Goal: Information Seeking & Learning: Learn about a topic

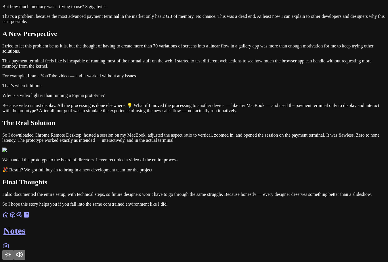
scroll to position [863, 0]
drag, startPoint x: 250, startPoint y: 113, endPoint x: 286, endPoint y: 112, distance: 36.5
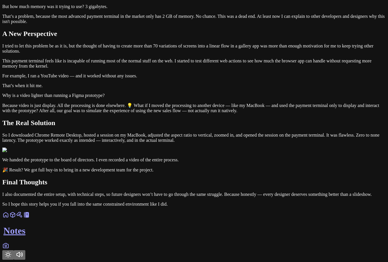
scroll to position [0, 61]
drag, startPoint x: 271, startPoint y: 115, endPoint x: 311, endPoint y: 113, distance: 40.0
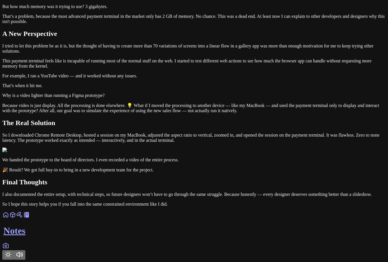
drag, startPoint x: 125, startPoint y: 151, endPoint x: 214, endPoint y: 150, distance: 88.6
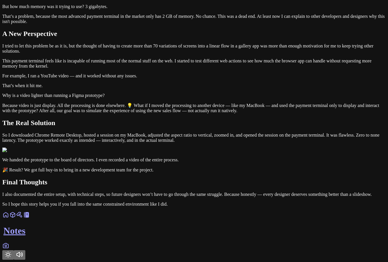
drag, startPoint x: 237, startPoint y: 150, endPoint x: 64, endPoint y: 133, distance: 173.1
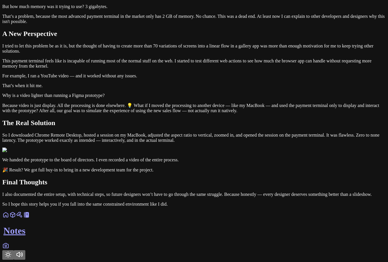
click at [14, 252] on button "Toggle Theme" at bounding box center [8, 254] width 12 height 9
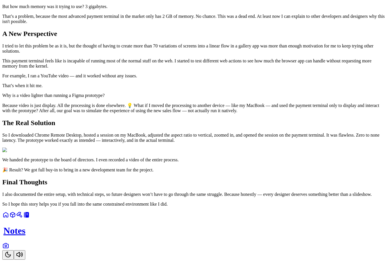
scroll to position [892, 0]
click at [12, 251] on icon "Toggle Theme" at bounding box center [8, 254] width 7 height 7
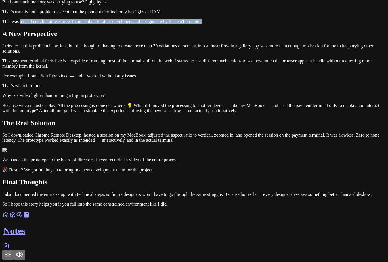
drag, startPoint x: 143, startPoint y: 178, endPoint x: 120, endPoint y: 158, distance: 30.2
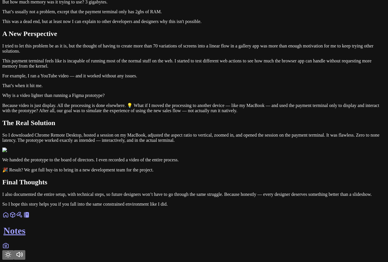
click at [156, 24] on p "This was a dead end, but at least now I can explain to other developers and des…" at bounding box center [193, 21] width 383 height 5
click at [158, 24] on p "This was a dead end, but at least now I can explain to other developers and des…" at bounding box center [193, 21] width 383 height 5
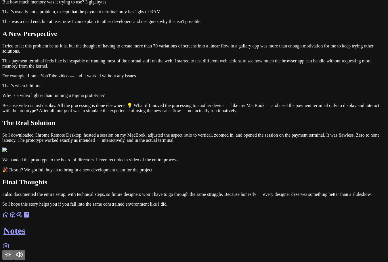
drag, startPoint x: 223, startPoint y: 153, endPoint x: 100, endPoint y: 144, distance: 123.7
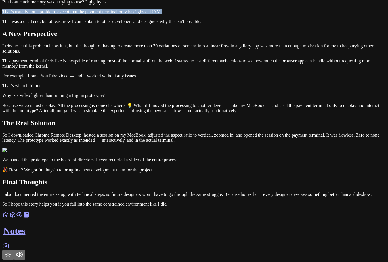
drag, startPoint x: 95, startPoint y: 175, endPoint x: 272, endPoint y: 176, distance: 176.6
click at [282, 14] on p "That’s usually not a problem, except that the payment terminal only has 2gbs of…" at bounding box center [193, 11] width 383 height 5
drag, startPoint x: 280, startPoint y: 181, endPoint x: 169, endPoint y: 183, distance: 111.6
click at [169, 14] on p "That’s usually not a problem, except that the payment terminal only has 2gbs of…" at bounding box center [193, 11] width 383 height 5
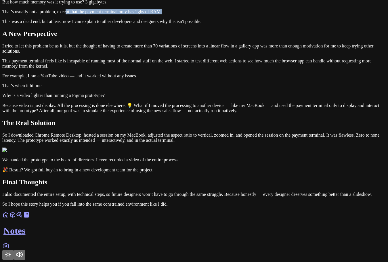
click at [228, 14] on p "That’s usually not a problem, except that the payment terminal only has 2gbs of…" at bounding box center [193, 11] width 383 height 5
click at [14, 250] on button "Toggle Theme" at bounding box center [8, 254] width 12 height 9
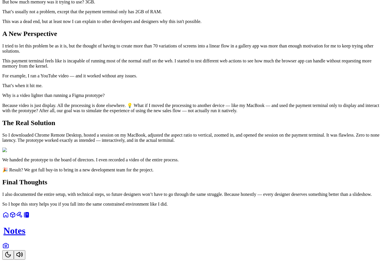
scroll to position [894, 0]
click at [14, 251] on button "Toggle Theme" at bounding box center [8, 254] width 12 height 9
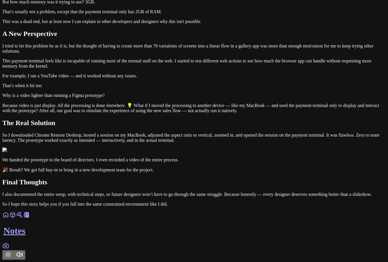
click at [14, 252] on button "Toggle Theme" at bounding box center [8, 254] width 12 height 9
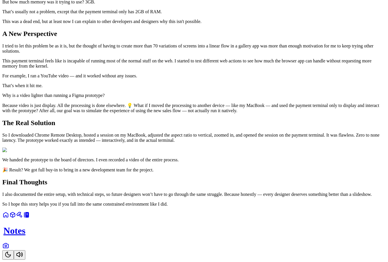
click at [14, 252] on button "Toggle Theme" at bounding box center [8, 254] width 12 height 9
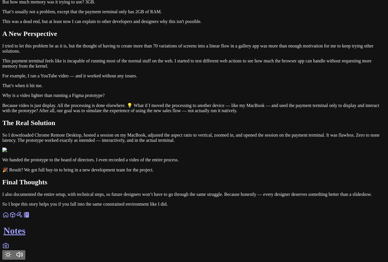
click at [14, 252] on button "Toggle Theme" at bounding box center [8, 254] width 12 height 9
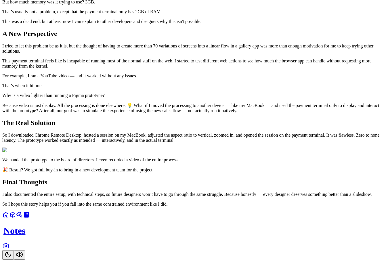
click at [12, 251] on icon "Toggle Theme" at bounding box center [8, 254] width 7 height 7
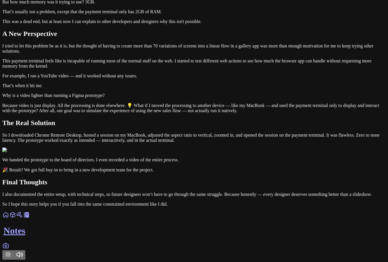
click at [12, 251] on icon "Toggle Theme" at bounding box center [8, 254] width 7 height 7
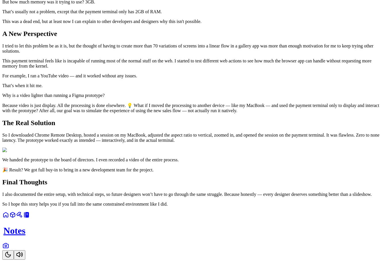
click at [14, 252] on button "Toggle Theme" at bounding box center [8, 254] width 12 height 9
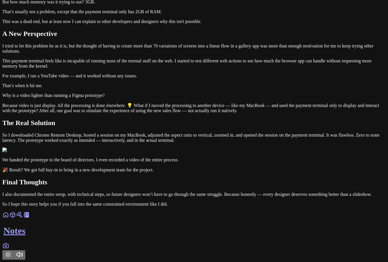
click at [14, 252] on button "Toggle Theme" at bounding box center [8, 254] width 12 height 9
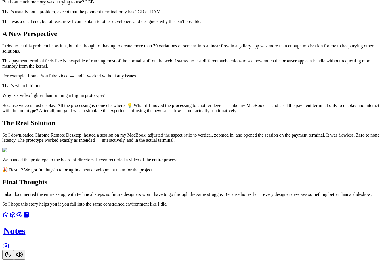
click at [12, 251] on icon "Toggle Theme" at bounding box center [8, 254] width 7 height 7
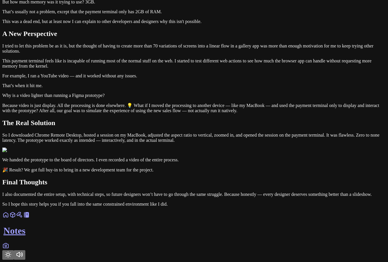
scroll to position [865, 0]
click at [11, 252] on icon "Toggle Theme" at bounding box center [8, 255] width 6 height 6
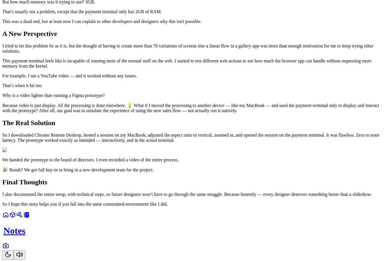
scroll to position [894, 0]
drag, startPoint x: 265, startPoint y: 94, endPoint x: 109, endPoint y: 82, distance: 155.7
drag, startPoint x: 107, startPoint y: 82, endPoint x: 267, endPoint y: 97, distance: 160.9
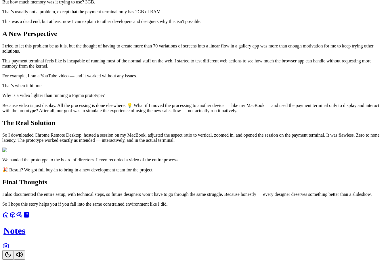
drag, startPoint x: 237, startPoint y: 97, endPoint x: 106, endPoint y: 82, distance: 132.0
click at [157, 14] on p "That’s usually not a problem, except that the payment terminal only has 2GB of …" at bounding box center [193, 11] width 383 height 5
click at [14, 252] on button "Toggle Theme" at bounding box center [8, 254] width 12 height 9
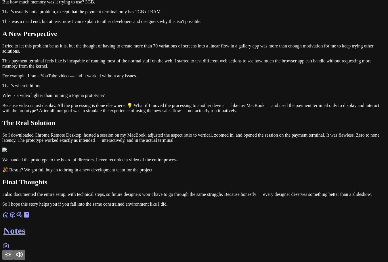
drag, startPoint x: 240, startPoint y: 94, endPoint x: 107, endPoint y: 80, distance: 133.6
click at [12, 251] on icon "Toggle Theme" at bounding box center [8, 254] width 7 height 7
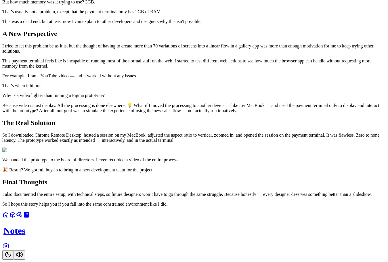
click at [12, 251] on icon "Toggle Theme" at bounding box center [8, 254] width 7 height 7
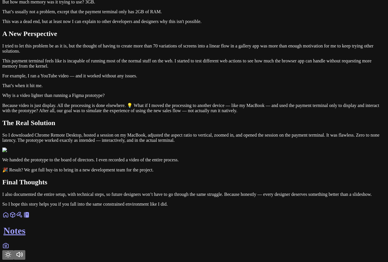
click at [12, 251] on icon "Toggle Theme" at bounding box center [8, 254] width 7 height 7
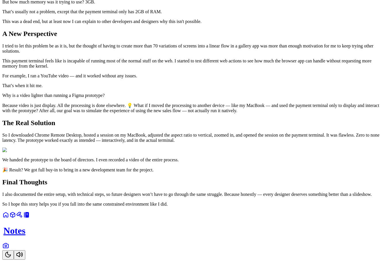
click at [12, 251] on icon "Toggle Theme" at bounding box center [8, 254] width 7 height 7
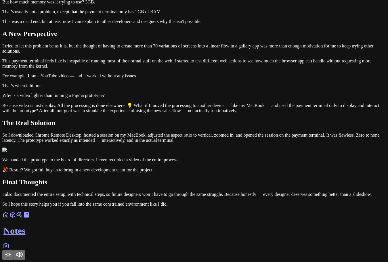
click at [12, 251] on icon "Toggle Theme" at bounding box center [8, 254] width 7 height 7
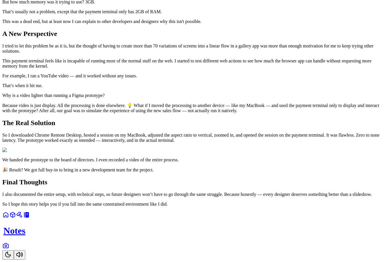
drag, startPoint x: 249, startPoint y: 95, endPoint x: 137, endPoint y: 85, distance: 112.9
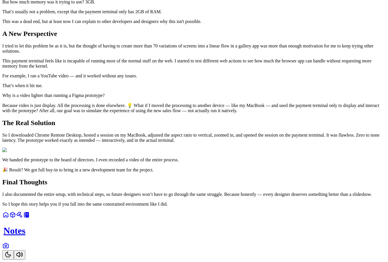
drag, startPoint x: 252, startPoint y: 94, endPoint x: 130, endPoint y: 85, distance: 122.0
click at [198, 14] on p "That’s usually not a problem, except that the payment terminal only has 2GB of …" at bounding box center [193, 11] width 383 height 5
click at [12, 251] on icon "Toggle Theme" at bounding box center [8, 254] width 7 height 7
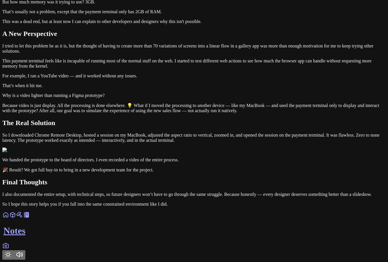
click at [12, 251] on icon "Toggle Theme" at bounding box center [8, 254] width 7 height 7
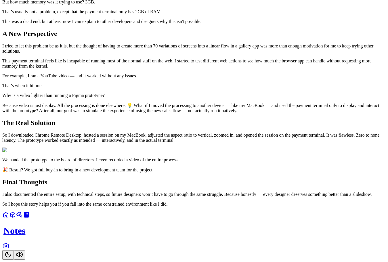
click at [14, 250] on button "Toggle Theme" at bounding box center [8, 254] width 12 height 9
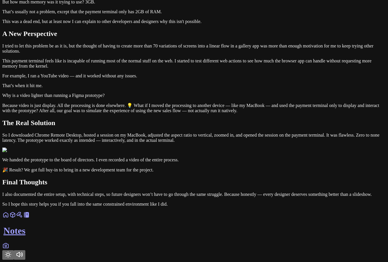
drag, startPoint x: 214, startPoint y: 92, endPoint x: 103, endPoint y: 82, distance: 110.9
drag, startPoint x: 148, startPoint y: 83, endPoint x: 225, endPoint y: 84, distance: 77.4
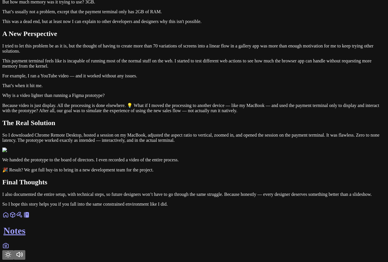
drag, startPoint x: 234, startPoint y: 90, endPoint x: 100, endPoint y: 94, distance: 133.8
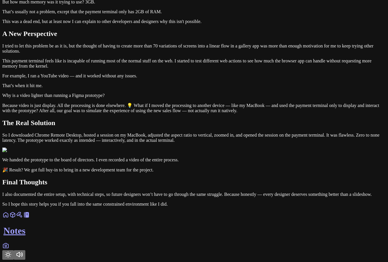
scroll to position [951, 0]
drag, startPoint x: 218, startPoint y: 77, endPoint x: 116, endPoint y: 75, distance: 102.1
click at [116, 5] on p "But how much memory was it trying to use? 3GB." at bounding box center [193, 1] width 383 height 5
click at [216, 24] on p "This was a dead end, but at least now I can explain to other developers and des…" at bounding box center [193, 21] width 383 height 5
click at [153, 24] on p "This was a dead end, but at least now I can explain to other developers and des…" at bounding box center [193, 21] width 383 height 5
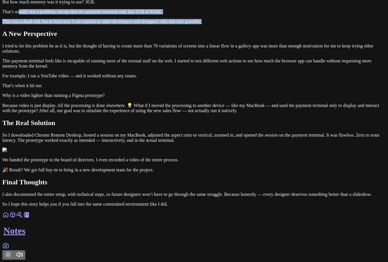
drag, startPoint x: 151, startPoint y: 118, endPoint x: 120, endPoint y: 92, distance: 41.0
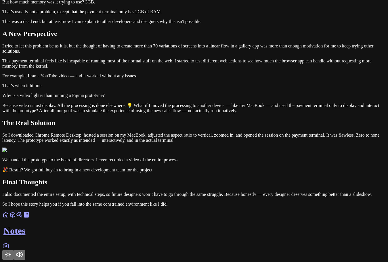
click at [116, 14] on p "That’s usually not a problem, except that the payment terminal only has 2GB of …" at bounding box center [193, 11] width 383 height 5
drag, startPoint x: 255, startPoint y: 113, endPoint x: 34, endPoint y: 102, distance: 221.1
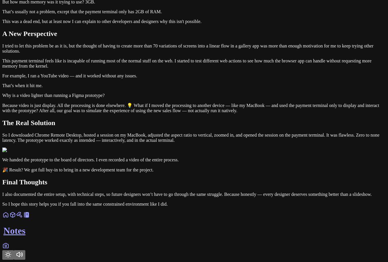
drag, startPoint x: 253, startPoint y: 107, endPoint x: 102, endPoint y: 112, distance: 151.1
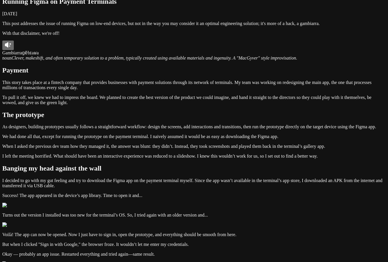
scroll to position [0, 0]
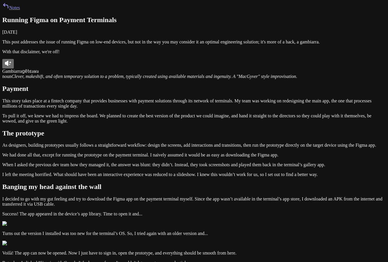
click at [12, 67] on icon at bounding box center [8, 63] width 7 height 7
drag, startPoint x: 135, startPoint y: 129, endPoint x: 118, endPoint y: 122, distance: 18.7
click at [118, 74] on div "Gambiarra ɡɐ̃bɪaʁa" at bounding box center [193, 66] width 383 height 15
click at [183, 74] on div "Gambiarra ɡɐ̃bɪaʁa" at bounding box center [193, 66] width 383 height 15
drag, startPoint x: 118, startPoint y: 130, endPoint x: 133, endPoint y: 130, distance: 15.2
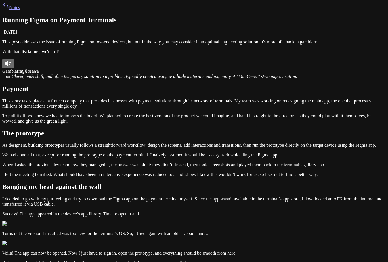
click at [39, 74] on span "ɡɐ̃bɪaʁa" at bounding box center [30, 71] width 17 height 5
drag, startPoint x: 128, startPoint y: 128, endPoint x: 132, endPoint y: 131, distance: 5.1
click at [39, 74] on span "ɡɐ̃bɪaʁa" at bounding box center [30, 71] width 17 height 5
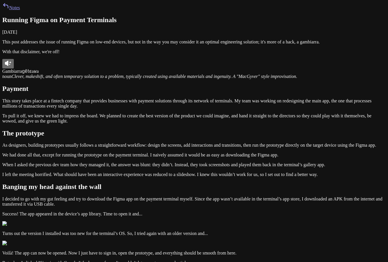
click at [39, 74] on span "ɡɐ̃bɪaʁa" at bounding box center [30, 71] width 17 height 5
drag, startPoint x: 114, startPoint y: 141, endPoint x: 100, endPoint y: 141, distance: 13.5
click at [12, 79] on span "noun" at bounding box center [6, 76] width 9 height 5
drag, startPoint x: 145, startPoint y: 123, endPoint x: 119, endPoint y: 125, distance: 25.6
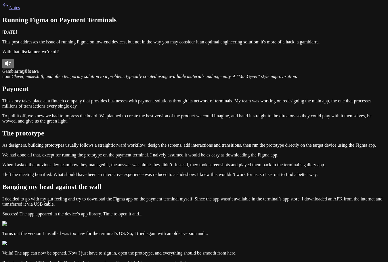
click at [119, 74] on div "Gambiarra ɡɐ̃bɪaʁa" at bounding box center [193, 66] width 383 height 15
click at [12, 79] on span "noun" at bounding box center [6, 76] width 9 height 5
click at [20, 10] on link "Notes" at bounding box center [11, 7] width 18 height 5
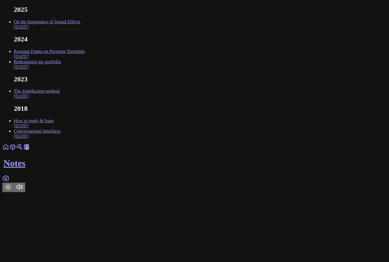
click at [85, 59] on link "Running Figma on Payment Terminals [DATE]" at bounding box center [49, 54] width 71 height 10
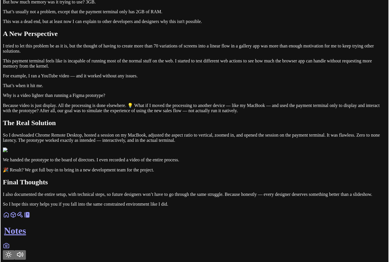
scroll to position [892, 0]
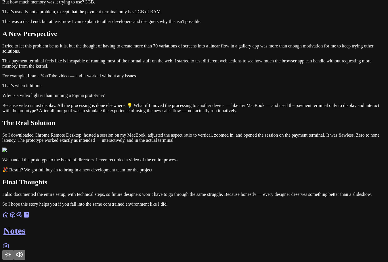
click at [14, 250] on button "Toggle Theme" at bounding box center [8, 254] width 12 height 9
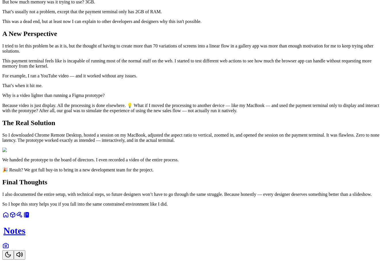
click at [14, 250] on button "Toggle Theme" at bounding box center [8, 254] width 12 height 9
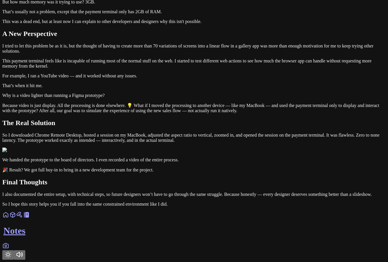
click at [12, 251] on icon "Toggle Theme" at bounding box center [8, 254] width 7 height 7
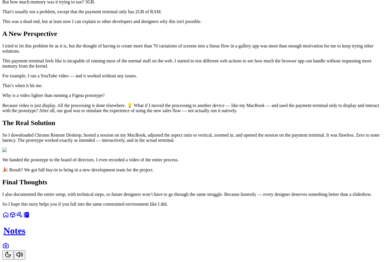
click at [12, 251] on icon "Toggle Theme" at bounding box center [8, 254] width 7 height 7
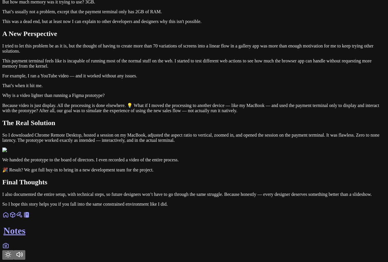
scroll to position [920, 0]
drag, startPoint x: 148, startPoint y: 53, endPoint x: 97, endPoint y: 53, distance: 51.8
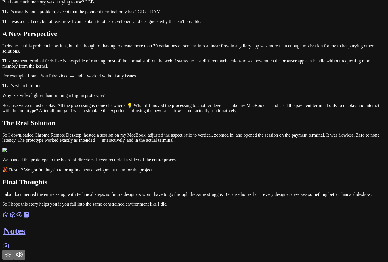
click at [14, 250] on button "Toggle Theme" at bounding box center [8, 254] width 12 height 9
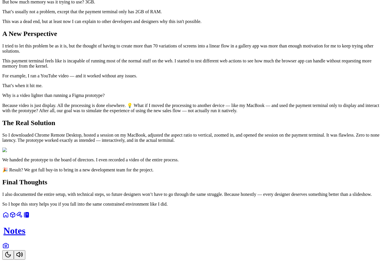
click at [12, 251] on icon "Toggle Theme" at bounding box center [8, 254] width 7 height 7
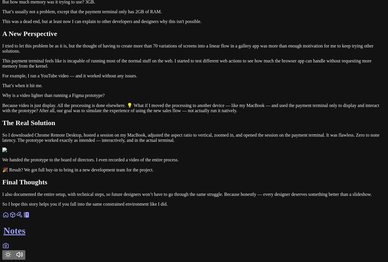
click at [14, 250] on button "Toggle Theme" at bounding box center [8, 254] width 12 height 9
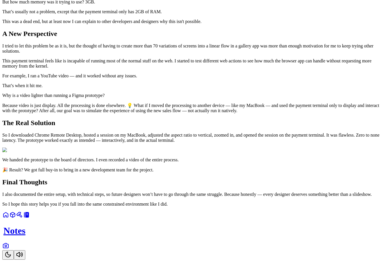
click at [12, 251] on icon "Toggle Theme" at bounding box center [8, 254] width 7 height 7
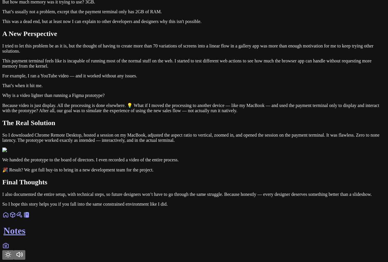
drag, startPoint x: 251, startPoint y: 68, endPoint x: 154, endPoint y: 64, distance: 97.0
drag, startPoint x: 151, startPoint y: 64, endPoint x: 292, endPoint y: 85, distance: 143.0
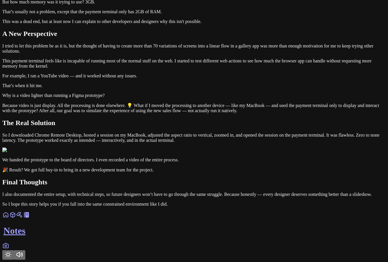
click at [14, 253] on button "Toggle Theme" at bounding box center [8, 254] width 12 height 9
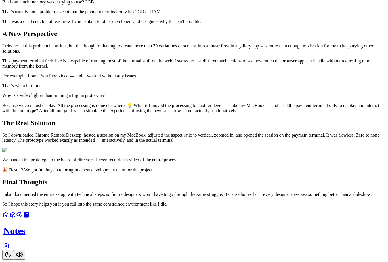
click at [12, 252] on icon "Toggle Theme" at bounding box center [8, 254] width 7 height 7
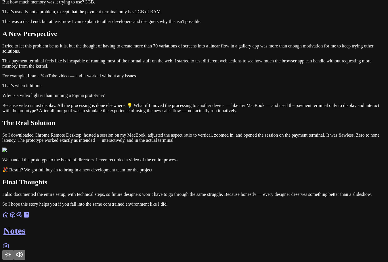
click at [23, 251] on icon "Toggle Audio" at bounding box center [19, 254] width 7 height 7
drag, startPoint x: 250, startPoint y: 72, endPoint x: 221, endPoint y: 68, distance: 29.3
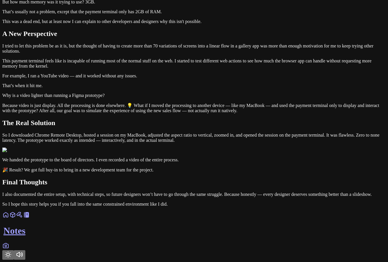
drag, startPoint x: 119, startPoint y: 59, endPoint x: 253, endPoint y: 57, distance: 134.0
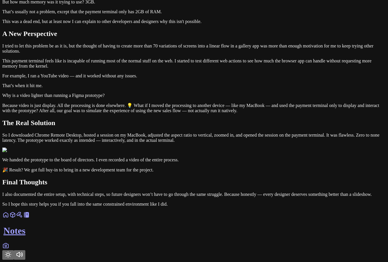
click at [12, 251] on icon "Toggle Theme" at bounding box center [8, 254] width 7 height 7
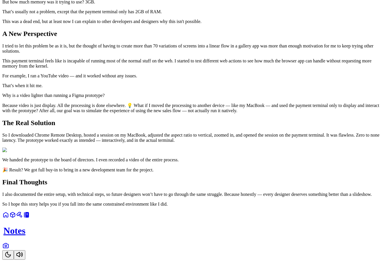
click at [11, 252] on icon "Toggle Theme" at bounding box center [7, 254] width 5 height 5
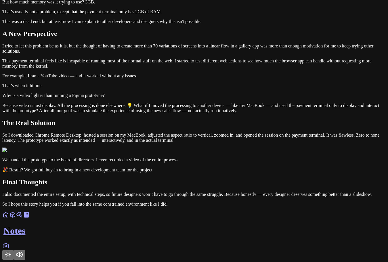
click at [12, 251] on icon "Toggle Theme" at bounding box center [8, 254] width 7 height 7
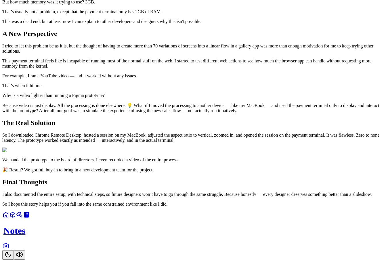
click at [12, 251] on icon "Toggle Theme" at bounding box center [8, 254] width 7 height 7
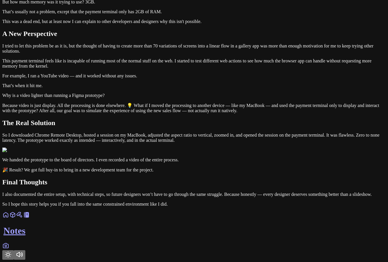
click at [11, 252] on icon "Toggle Theme" at bounding box center [8, 255] width 6 height 6
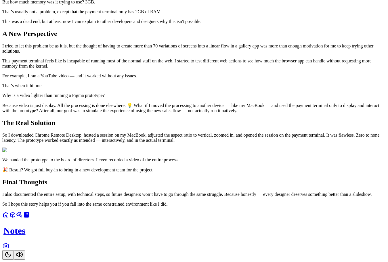
click at [12, 251] on icon "Toggle Theme" at bounding box center [8, 254] width 7 height 7
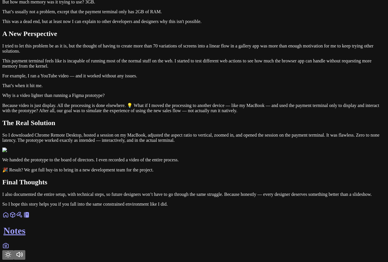
click at [11, 252] on icon "Toggle Theme" at bounding box center [8, 255] width 6 height 6
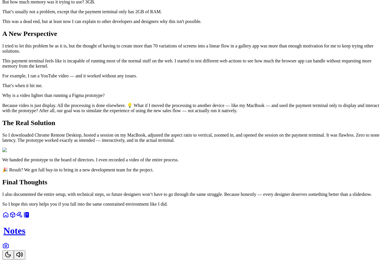
click at [14, 250] on button "Toggle Theme" at bounding box center [8, 254] width 12 height 9
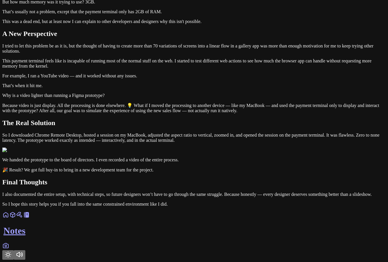
click at [12, 251] on icon "Toggle Theme" at bounding box center [8, 254] width 7 height 7
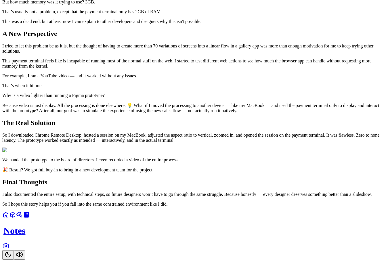
click at [12, 251] on icon "Toggle Theme" at bounding box center [8, 254] width 7 height 7
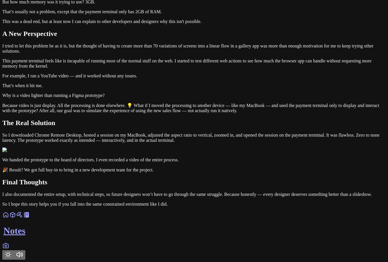
click at [12, 251] on icon "Toggle Theme" at bounding box center [8, 254] width 7 height 7
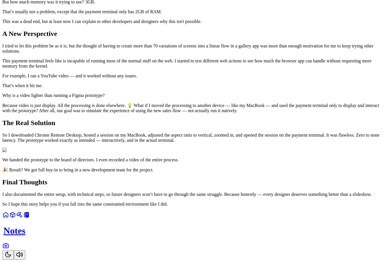
scroll to position [822, 0]
click at [14, 252] on button "Toggle Theme" at bounding box center [8, 254] width 12 height 9
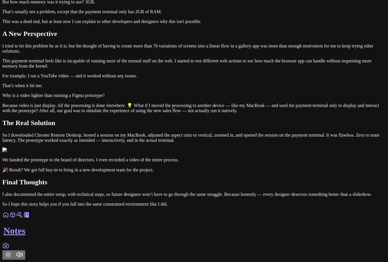
click at [14, 252] on button "Toggle Theme" at bounding box center [8, 254] width 12 height 9
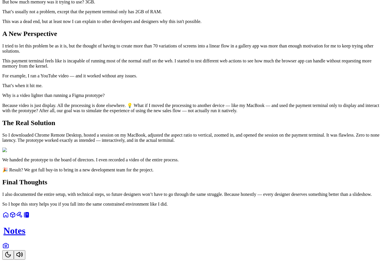
click at [14, 252] on button "Toggle Theme" at bounding box center [8, 254] width 12 height 9
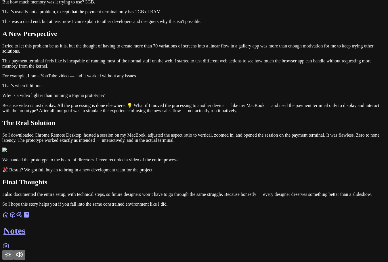
click at [14, 252] on button "Toggle Theme" at bounding box center [8, 254] width 12 height 9
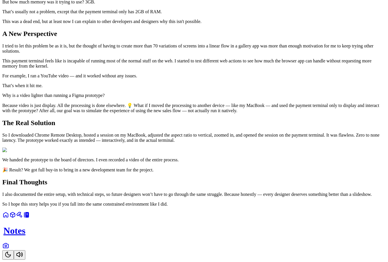
click at [12, 252] on icon "Toggle Theme" at bounding box center [8, 254] width 7 height 7
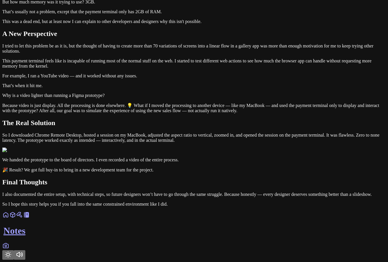
click at [12, 252] on icon "Toggle Theme" at bounding box center [8, 254] width 7 height 7
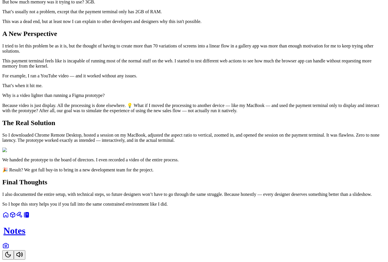
click at [12, 252] on icon "Toggle Theme" at bounding box center [8, 254] width 7 height 7
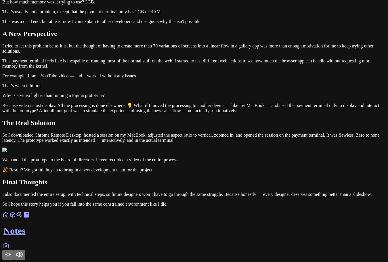
click at [14, 250] on button "Toggle Theme" at bounding box center [8, 254] width 12 height 9
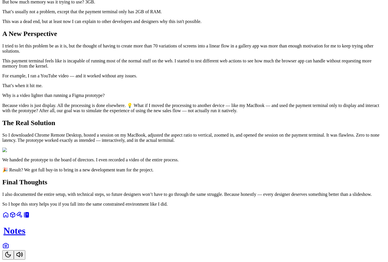
click at [11, 252] on icon "Toggle Theme" at bounding box center [7, 254] width 5 height 5
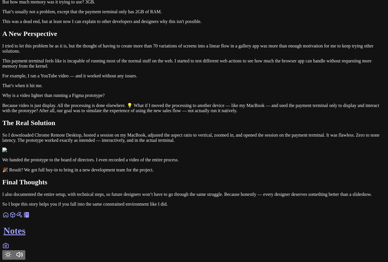
click at [12, 251] on icon "Toggle Theme" at bounding box center [8, 254] width 7 height 7
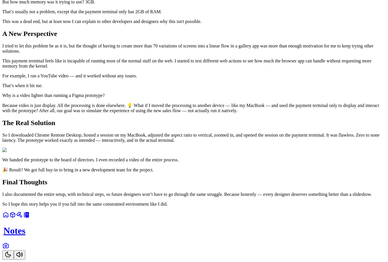
click at [11, 252] on icon "Toggle Theme" at bounding box center [7, 254] width 5 height 5
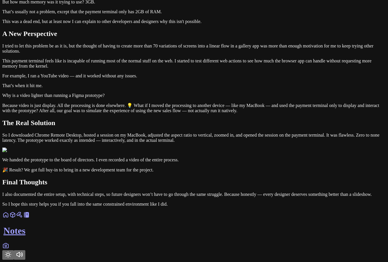
click at [12, 251] on icon "Toggle Theme" at bounding box center [8, 254] width 7 height 7
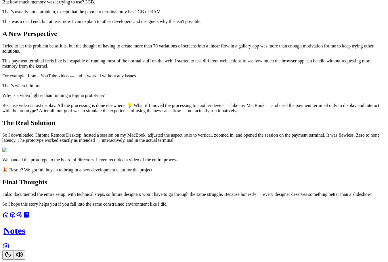
click at [11, 252] on icon "Toggle Theme" at bounding box center [7, 254] width 5 height 5
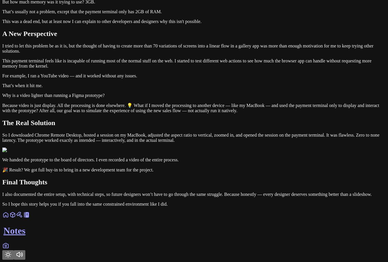
click at [12, 251] on icon "Toggle Theme" at bounding box center [8, 254] width 7 height 7
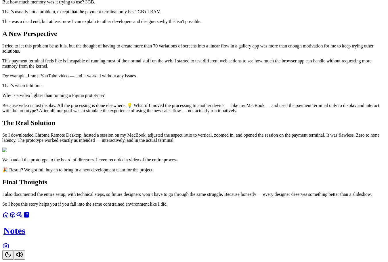
click at [14, 254] on button "Toggle Theme" at bounding box center [8, 254] width 12 height 9
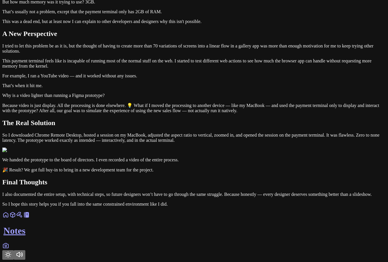
click at [14, 254] on button "Toggle Theme" at bounding box center [8, 254] width 12 height 9
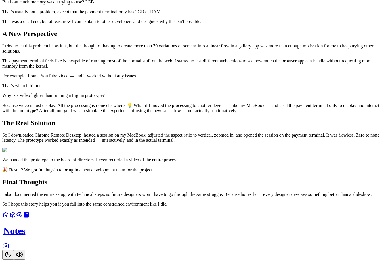
click at [14, 254] on button "Toggle Theme" at bounding box center [8, 254] width 12 height 9
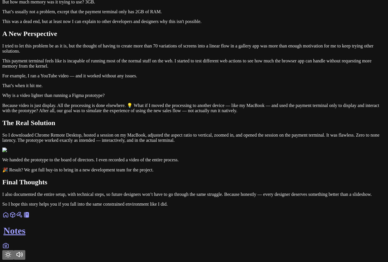
click at [14, 254] on button "Toggle Theme" at bounding box center [8, 254] width 12 height 9
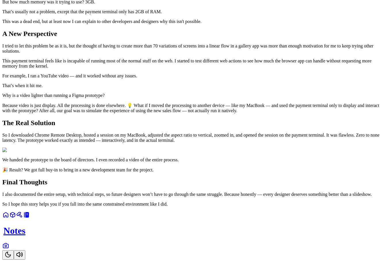
click at [14, 254] on button "Toggle Theme" at bounding box center [8, 254] width 12 height 9
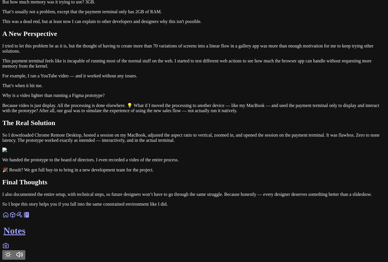
click at [14, 254] on button "Toggle Theme" at bounding box center [8, 254] width 12 height 9
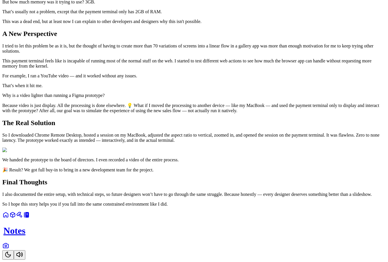
click at [11, 252] on icon "Toggle Theme" at bounding box center [7, 254] width 5 height 5
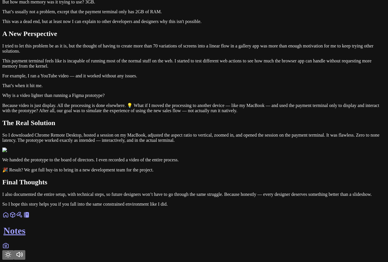
click at [12, 251] on icon "Toggle Theme" at bounding box center [8, 254] width 7 height 7
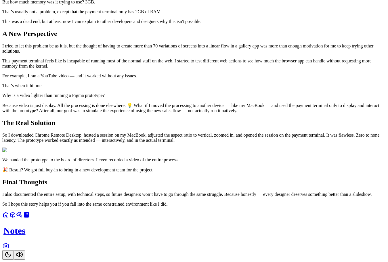
click at [11, 252] on icon "Toggle Theme" at bounding box center [7, 254] width 5 height 5
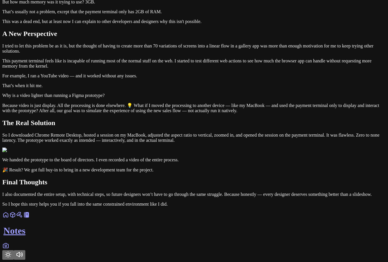
click at [12, 251] on icon "Toggle Theme" at bounding box center [8, 254] width 7 height 7
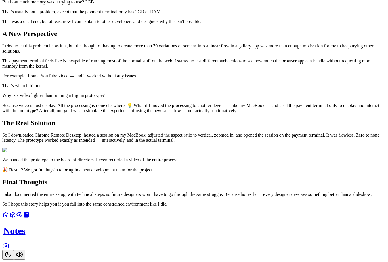
click at [12, 251] on icon "Toggle Theme" at bounding box center [8, 254] width 7 height 7
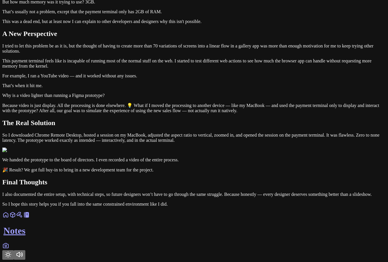
click at [11, 252] on icon "Toggle Theme" at bounding box center [8, 255] width 6 height 6
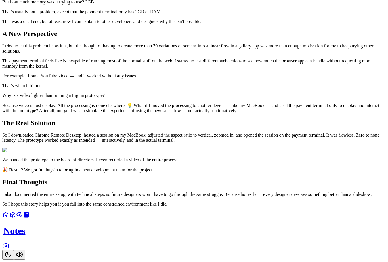
click at [12, 251] on icon "Toggle Theme" at bounding box center [8, 254] width 7 height 7
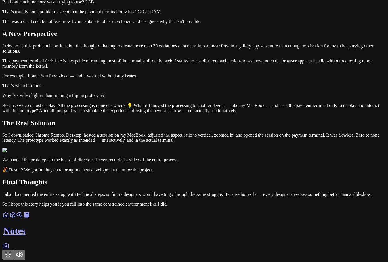
drag, startPoint x: 222, startPoint y: 135, endPoint x: 226, endPoint y: 135, distance: 4.6
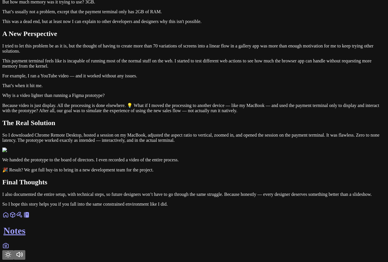
drag, startPoint x: 247, startPoint y: 134, endPoint x: 278, endPoint y: 135, distance: 30.8
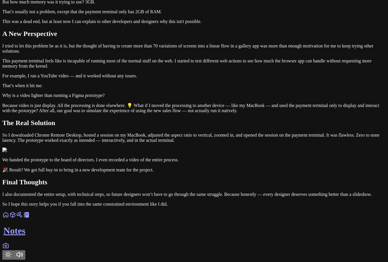
scroll to position [0, 0]
drag, startPoint x: 179, startPoint y: 135, endPoint x: 204, endPoint y: 136, distance: 24.8
drag, startPoint x: 219, startPoint y: 136, endPoint x: 228, endPoint y: 137, distance: 9.2
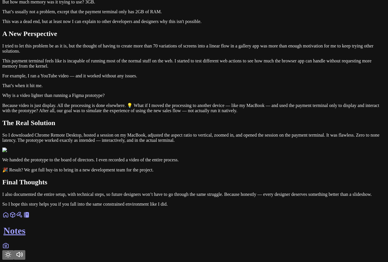
drag, startPoint x: 221, startPoint y: 133, endPoint x: 110, endPoint y: 130, distance: 111.9
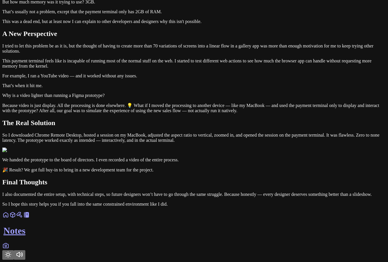
click at [14, 250] on button "Toggle Theme" at bounding box center [8, 254] width 12 height 9
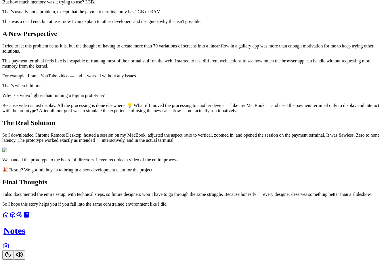
drag, startPoint x: 199, startPoint y: 78, endPoint x: 99, endPoint y: 56, distance: 102.7
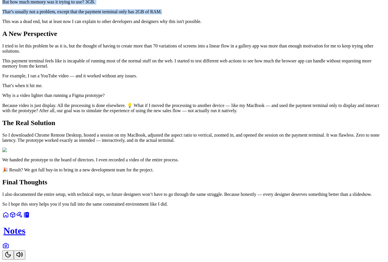
drag, startPoint x: 99, startPoint y: 56, endPoint x: 296, endPoint y: 91, distance: 200.9
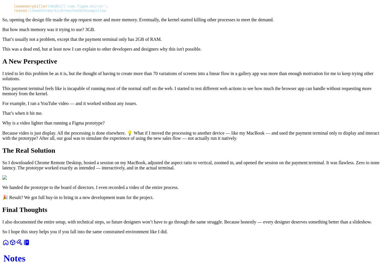
scroll to position [374, 0]
